Goal: Information Seeking & Learning: Compare options

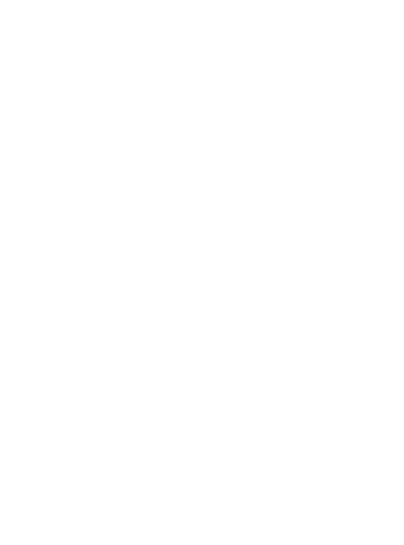
scroll to position [1004, 0]
click at [76, 103] on div at bounding box center [111, 107] width 182 height 158
click at [71, 67] on span "zurück zur Hotelübersicht" at bounding box center [90, 64] width 103 height 10
click at [58, 234] on div at bounding box center [108, 253] width 177 height 100
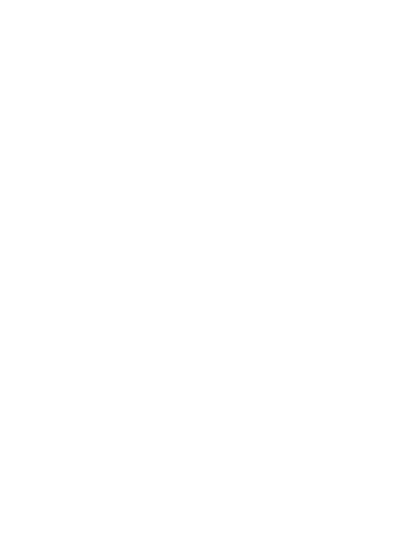
scroll to position [564, 0]
click at [308, 364] on h4 "Familienhotel Bella Vista ****" at bounding box center [296, 370] width 158 height 13
click at [26, 204] on img at bounding box center [202, 157] width 404 height 227
click at [14, 198] on img at bounding box center [202, 104] width 404 height 227
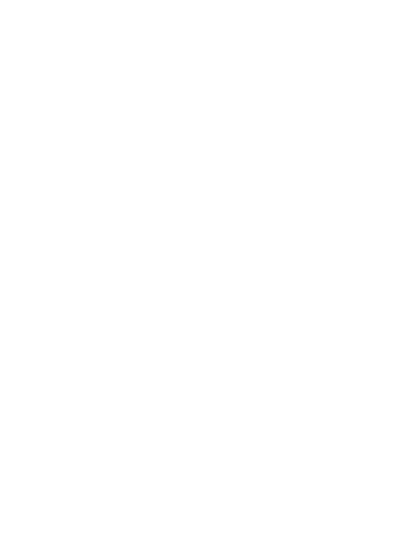
click at [15, 205] on icon at bounding box center [11, 208] width 9 height 7
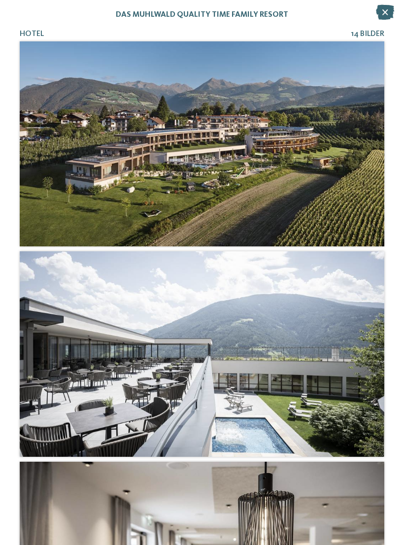
click at [12, 209] on div "Hotel 14 Bilder" at bounding box center [202, 272] width 404 height 545
click at [64, 219] on div at bounding box center [202, 143] width 364 height 205
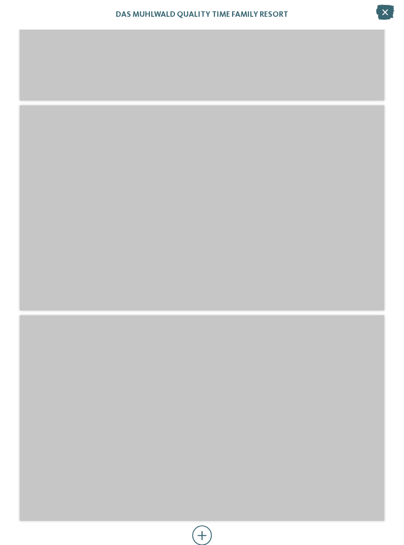
scroll to position [2849, 0]
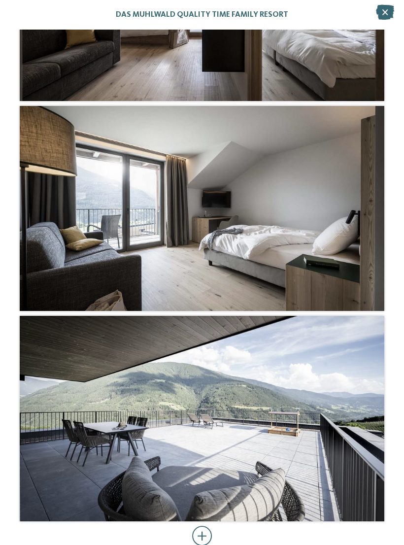
click at [384, 18] on icon at bounding box center [385, 12] width 18 height 15
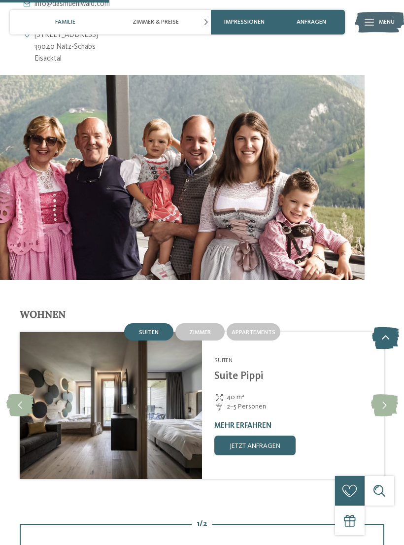
scroll to position [840, 0]
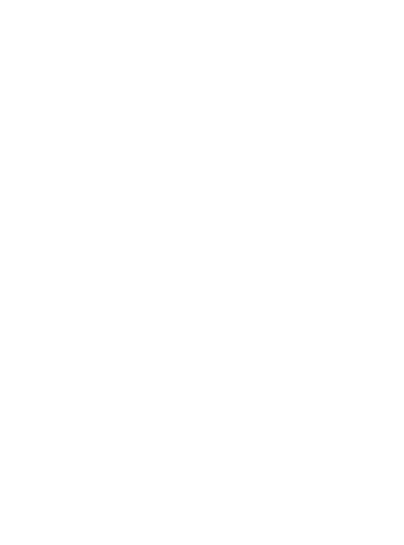
click at [385, 170] on icon at bounding box center [384, 178] width 21 height 17
click at [16, 263] on icon at bounding box center [11, 261] width 9 height 7
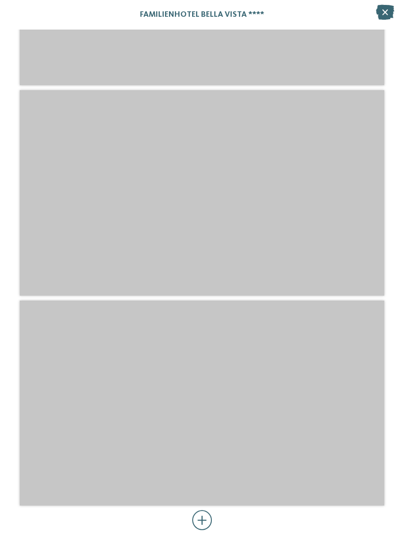
scroll to position [2188, 0]
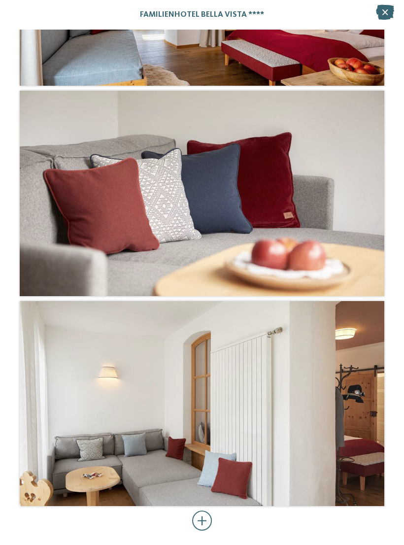
click at [388, 9] on icon at bounding box center [385, 12] width 18 height 15
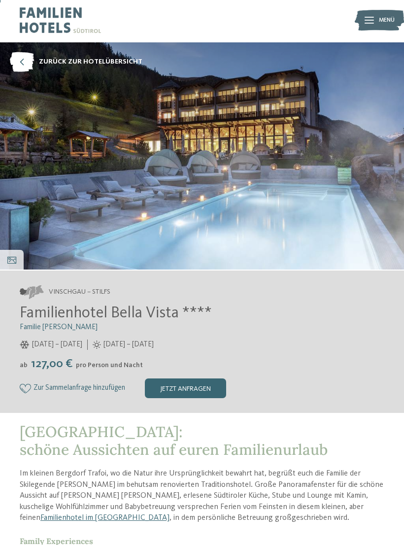
scroll to position [2, 0]
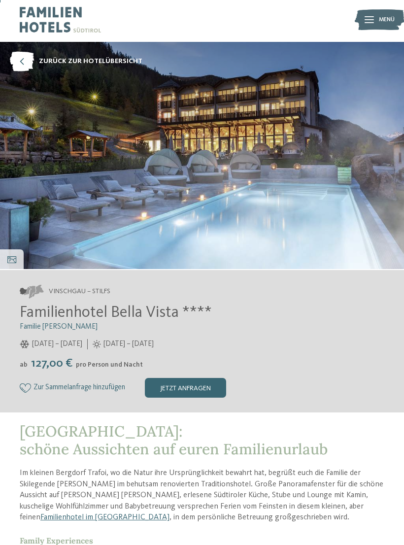
click at [28, 384] on icon at bounding box center [25, 387] width 11 height 9
click at [28, 62] on icon at bounding box center [22, 62] width 24 height 20
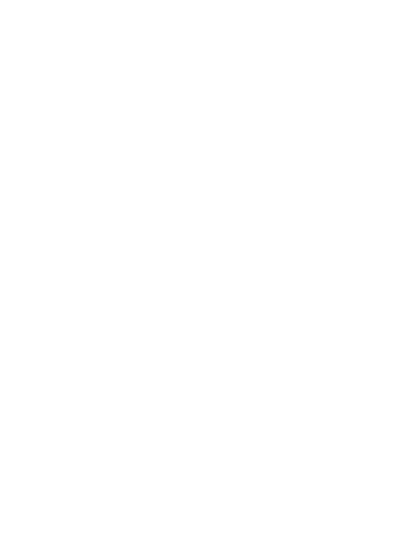
scroll to position [584, 0]
click at [56, 254] on div "NEW MAY 2025" at bounding box center [108, 281] width 177 height 100
click at [47, 187] on img at bounding box center [202, 157] width 404 height 227
click at [15, 264] on icon at bounding box center [11, 261] width 9 height 7
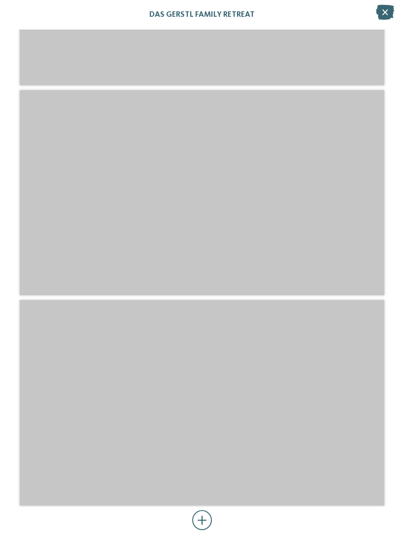
scroll to position [2864, 0]
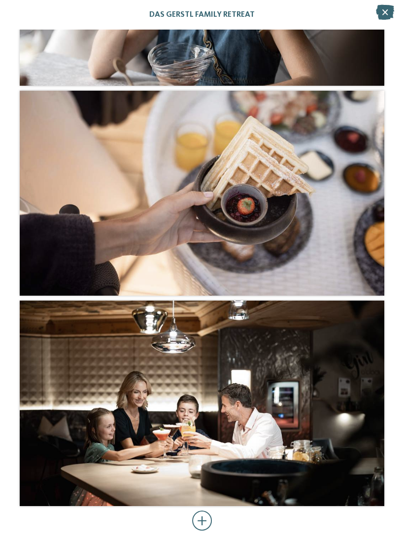
click at [398, 8] on div "DAS GERSTL Family Retreat" at bounding box center [202, 15] width 404 height 30
click at [383, 16] on icon at bounding box center [385, 12] width 18 height 15
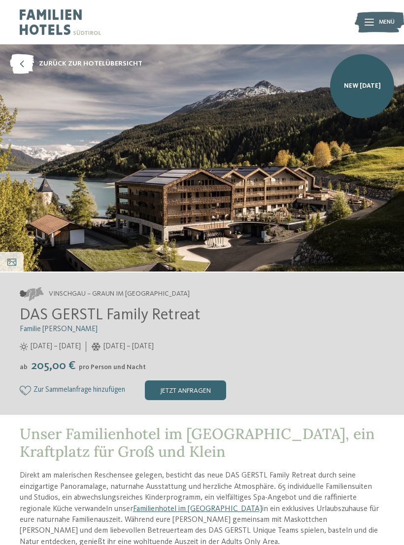
click at [27, 67] on icon at bounding box center [22, 64] width 24 height 20
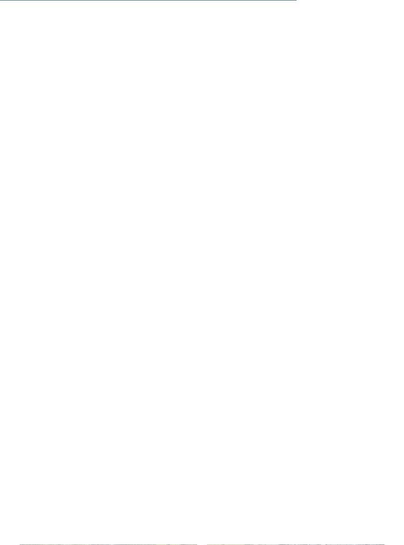
scroll to position [2968, 0]
click at [51, 227] on div "Neu ab [DATE]" at bounding box center [108, 270] width 177 height 100
click at [16, 259] on icon at bounding box center [11, 261] width 9 height 7
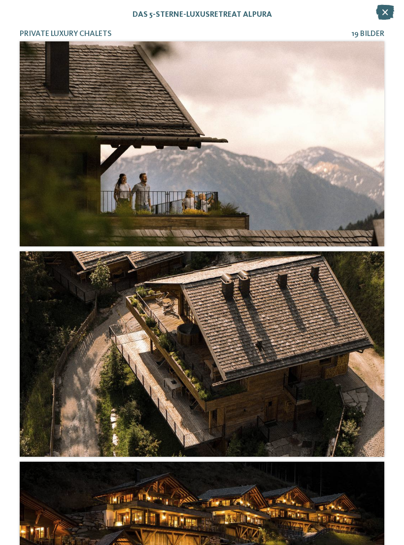
click at [66, 198] on div at bounding box center [202, 143] width 364 height 205
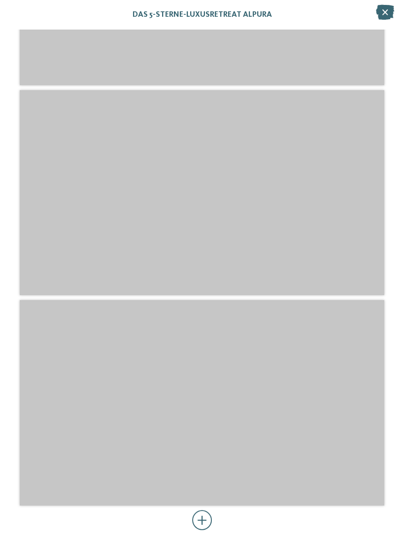
scroll to position [2864, 0]
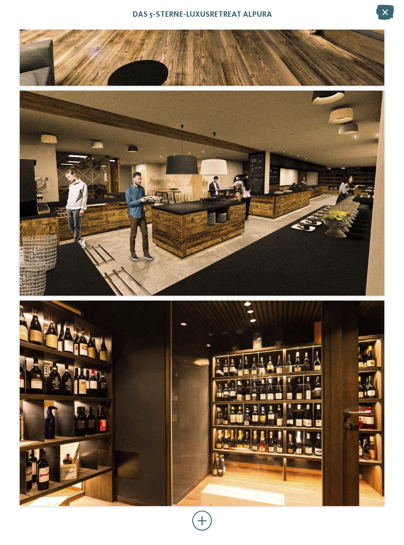
click at [392, 7] on icon at bounding box center [385, 12] width 18 height 15
